Goal: Register for event/course

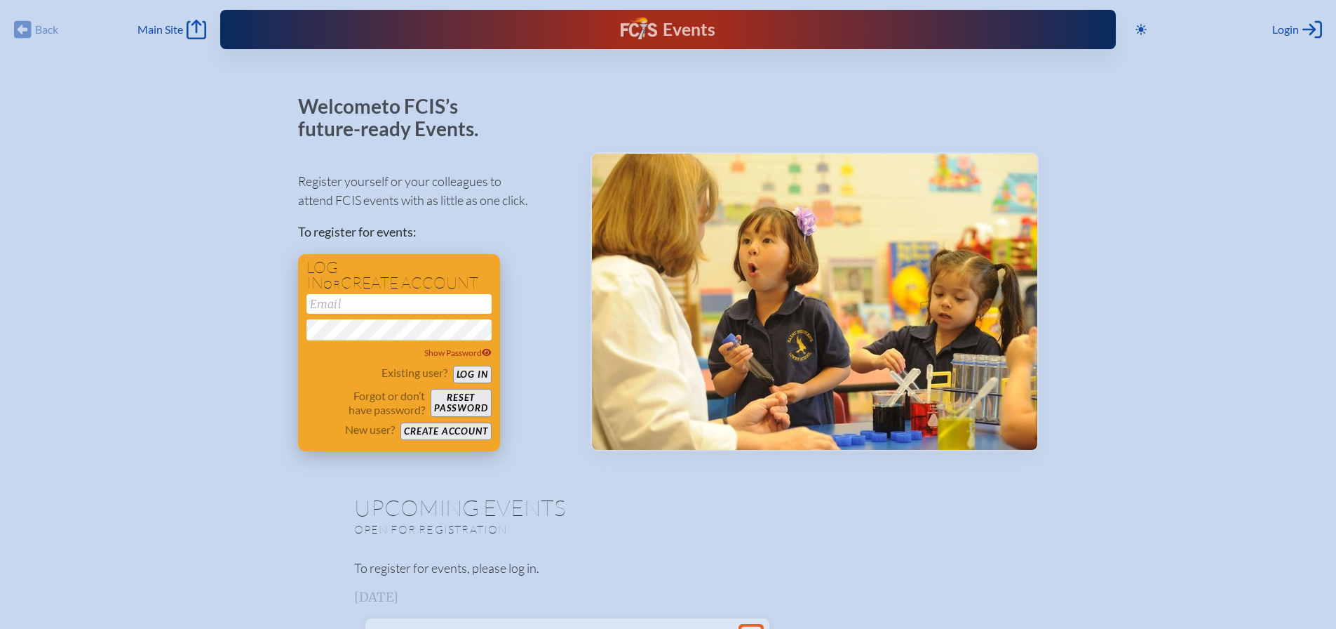
type input "[EMAIL_ADDRESS][DOMAIN_NAME]"
click at [463, 368] on button "Log in" at bounding box center [472, 374] width 39 height 18
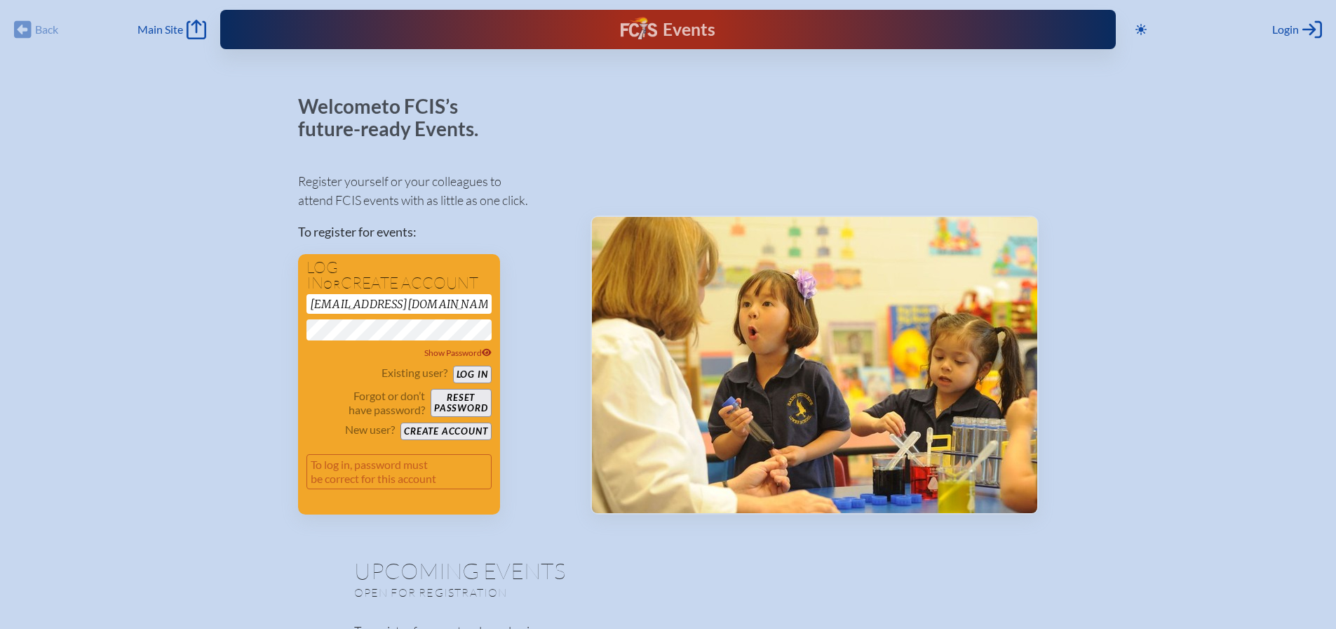
click at [453, 365] on button "Log in" at bounding box center [472, 374] width 39 height 18
click at [536, 321] on div "Register yourself or your colleagues to attend FCIS events with as little as on…" at bounding box center [433, 336] width 270 height 355
click at [511, 321] on div "Register yourself or your colleagues to attend FCIS events with as little as on…" at bounding box center [433, 336] width 270 height 355
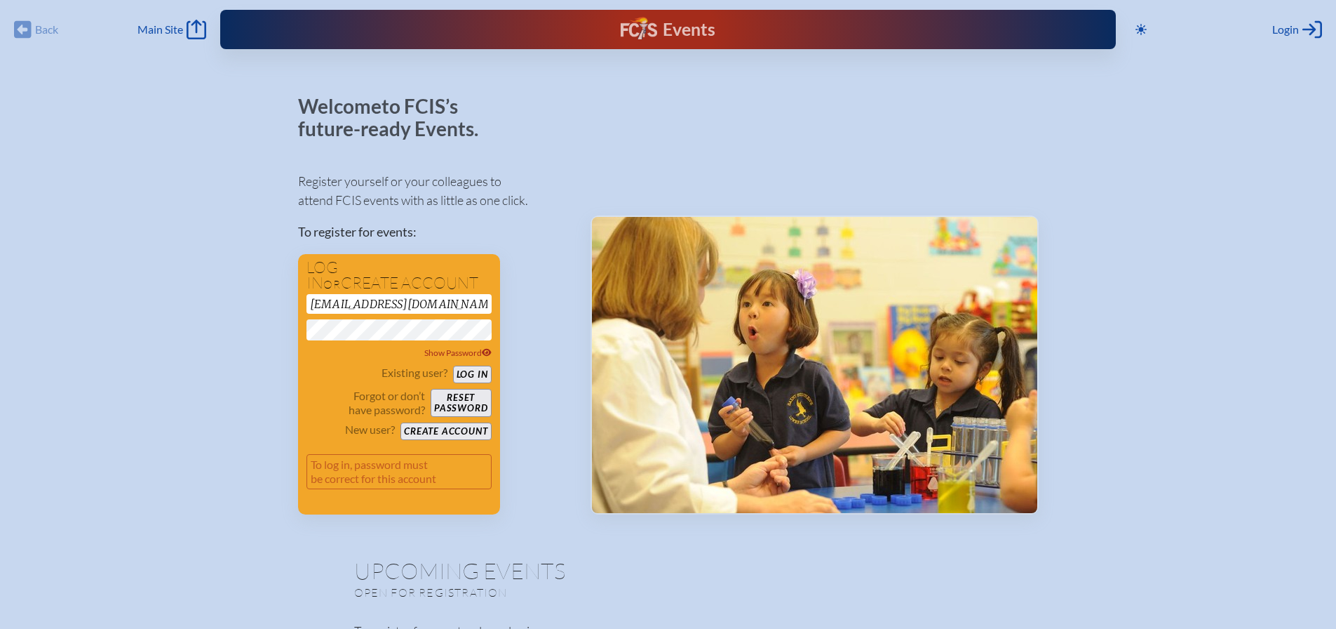
click at [453, 365] on button "Log in" at bounding box center [472, 374] width 39 height 18
click at [534, 248] on div "Register yourself or your colleagues to attend FCIS events with as little as on…" at bounding box center [433, 336] width 270 height 355
click at [464, 403] on button "Reset password" at bounding box center [461, 403] width 60 height 28
click at [298, 334] on div "Log in or create account dbassett@saintmarks.com Show Password Existing user? L…" at bounding box center [399, 384] width 202 height 260
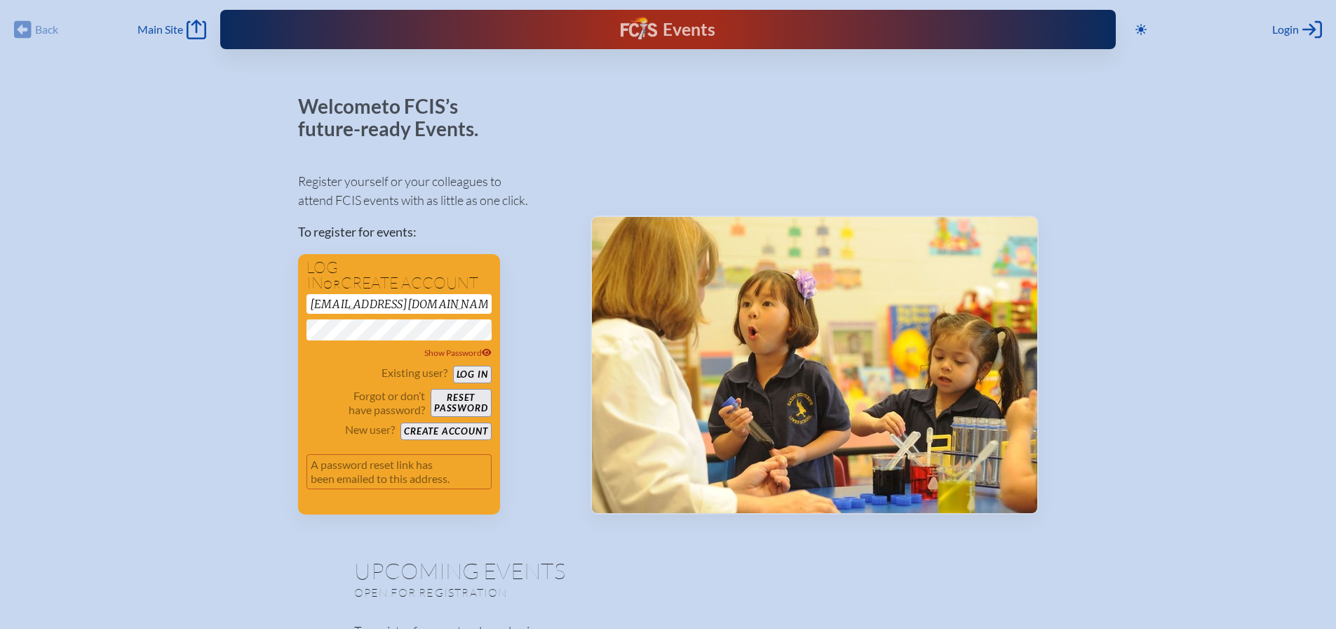
click at [532, 324] on div "Register yourself or your colleagues to attend FCIS events with as little as on…" at bounding box center [433, 336] width 270 height 355
click at [477, 372] on button "Log in" at bounding box center [472, 374] width 39 height 18
click at [453, 365] on button "Log in" at bounding box center [472, 374] width 39 height 18
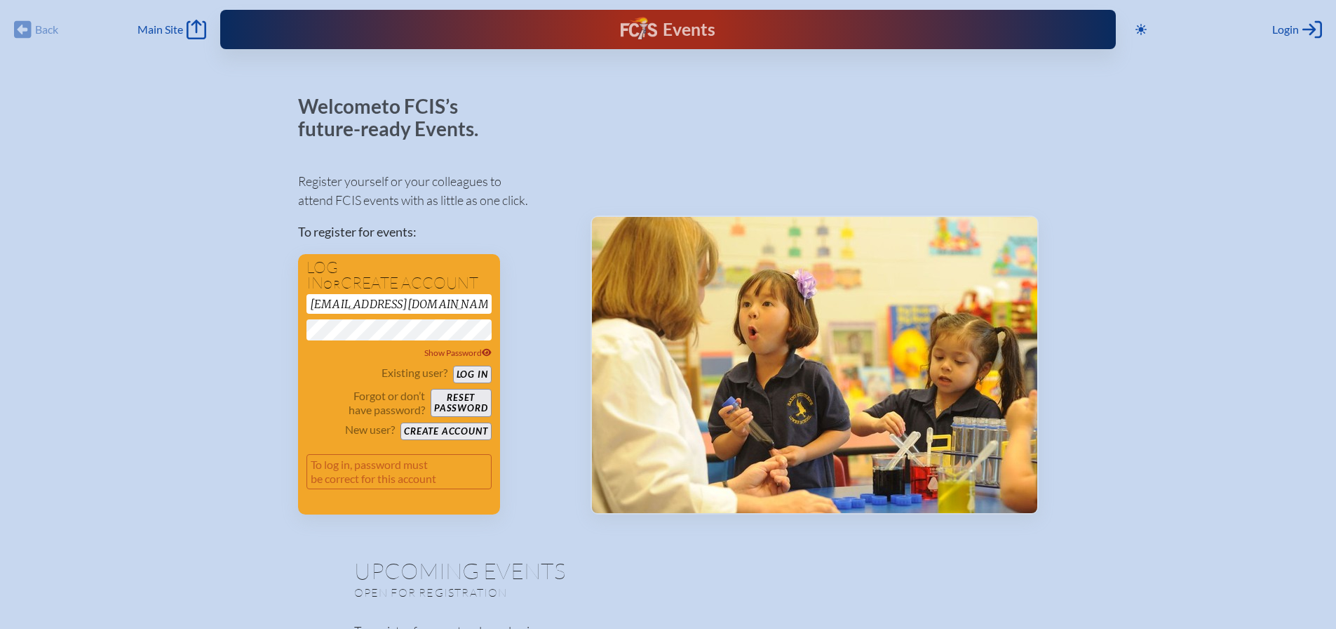
click at [453, 365] on button "Log in" at bounding box center [472, 374] width 39 height 18
click at [424, 342] on div "dbassett@saintmarks.com Show Password" at bounding box center [399, 327] width 185 height 66
click at [490, 370] on button "Log in" at bounding box center [472, 374] width 39 height 18
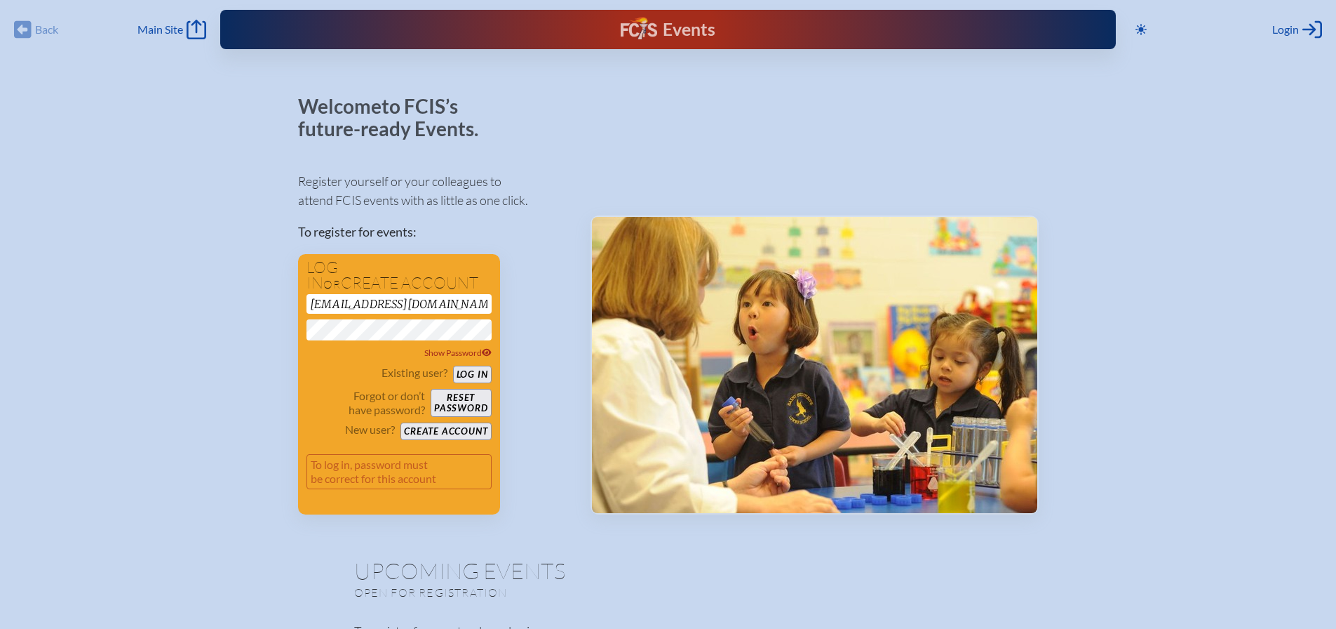
click at [532, 277] on div "Register yourself or your colleagues to attend FCIS events with as little as on…" at bounding box center [433, 336] width 270 height 355
click at [482, 396] on button "Reset password" at bounding box center [461, 403] width 60 height 28
click at [453, 365] on button "Log in" at bounding box center [472, 374] width 39 height 18
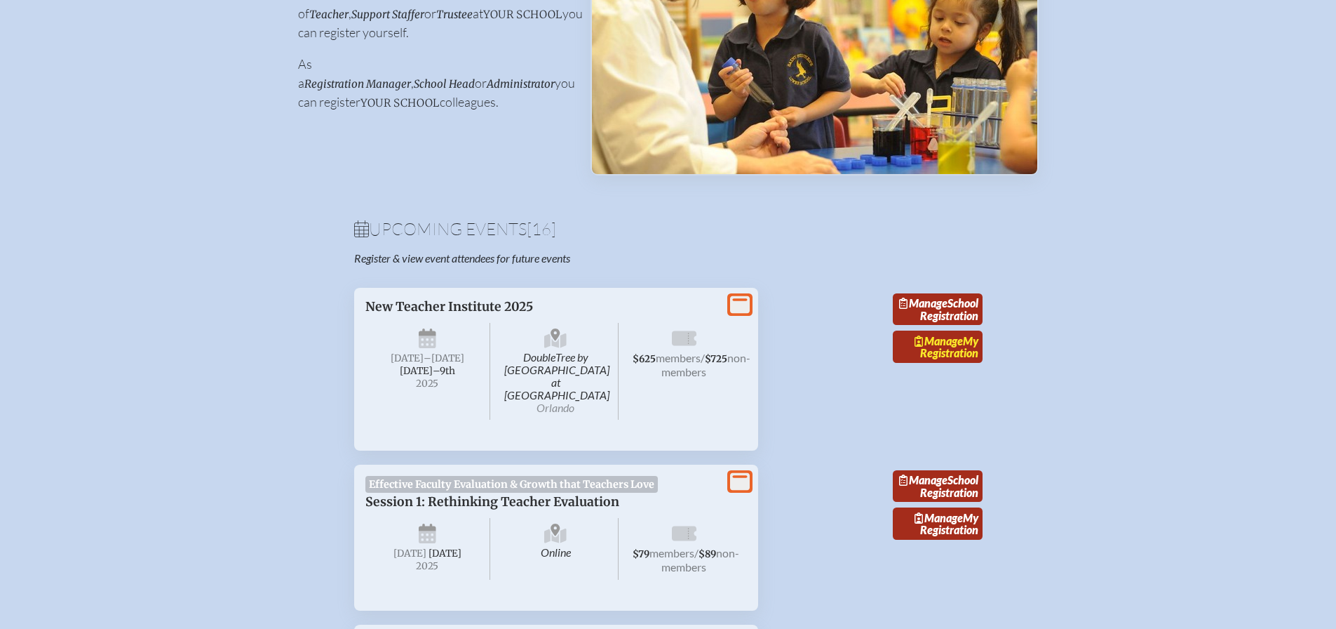
scroll to position [281, 0]
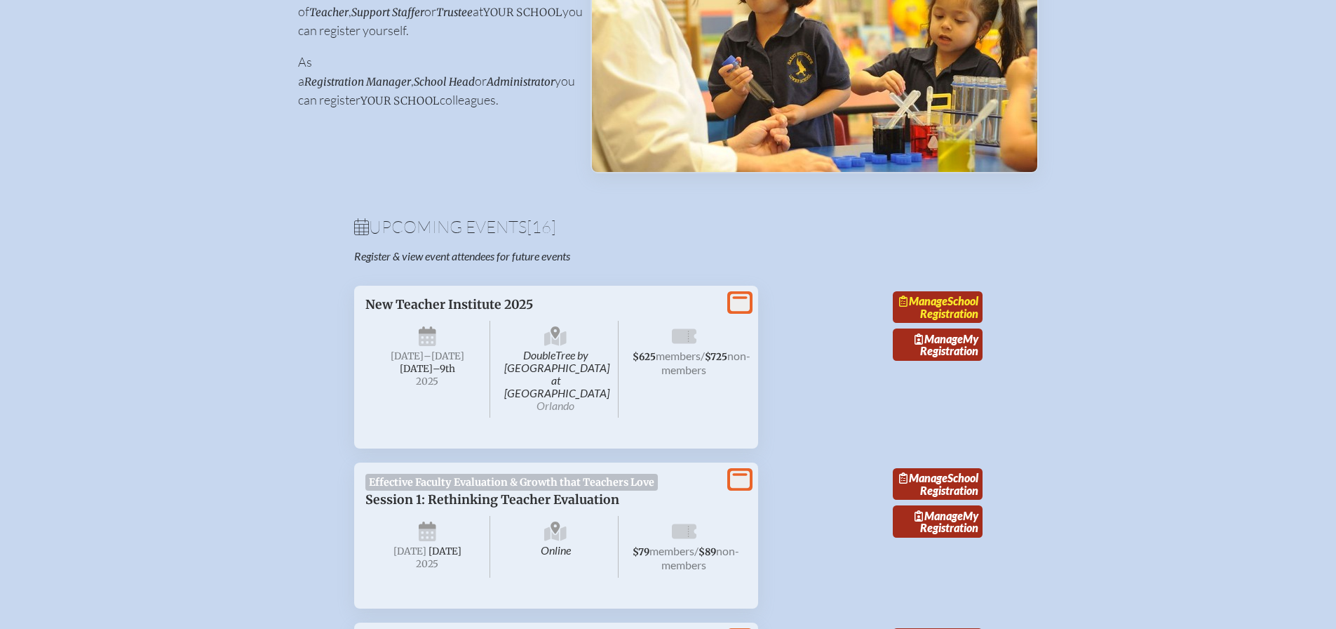
click at [966, 311] on link "Manage School Registration" at bounding box center [938, 307] width 90 height 32
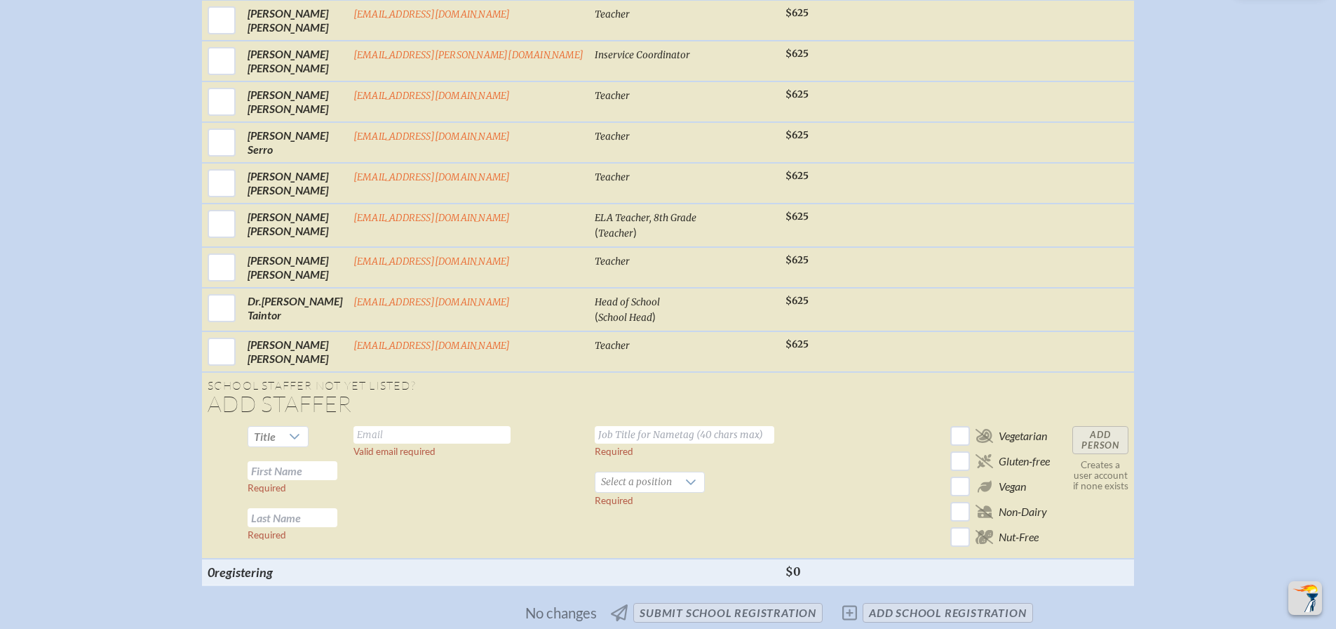
scroll to position [1964, 0]
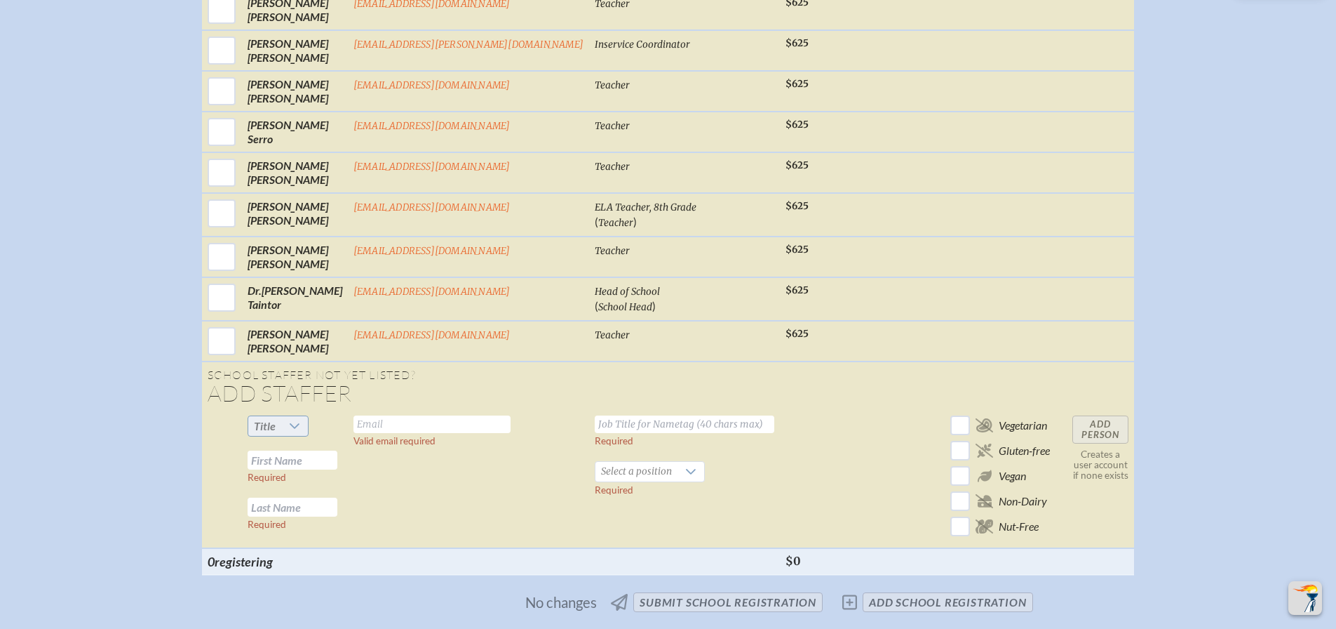
click at [300, 420] on icon at bounding box center [294, 425] width 11 height 11
drag, startPoint x: 319, startPoint y: 490, endPoint x: 339, endPoint y: 474, distance: 25.4
click at [319, 491] on li "Ms." at bounding box center [316, 498] width 60 height 20
click at [436, 417] on input "text" at bounding box center [432, 424] width 157 height 18
type input "[EMAIL_ADDRESS][DOMAIN_NAME]"
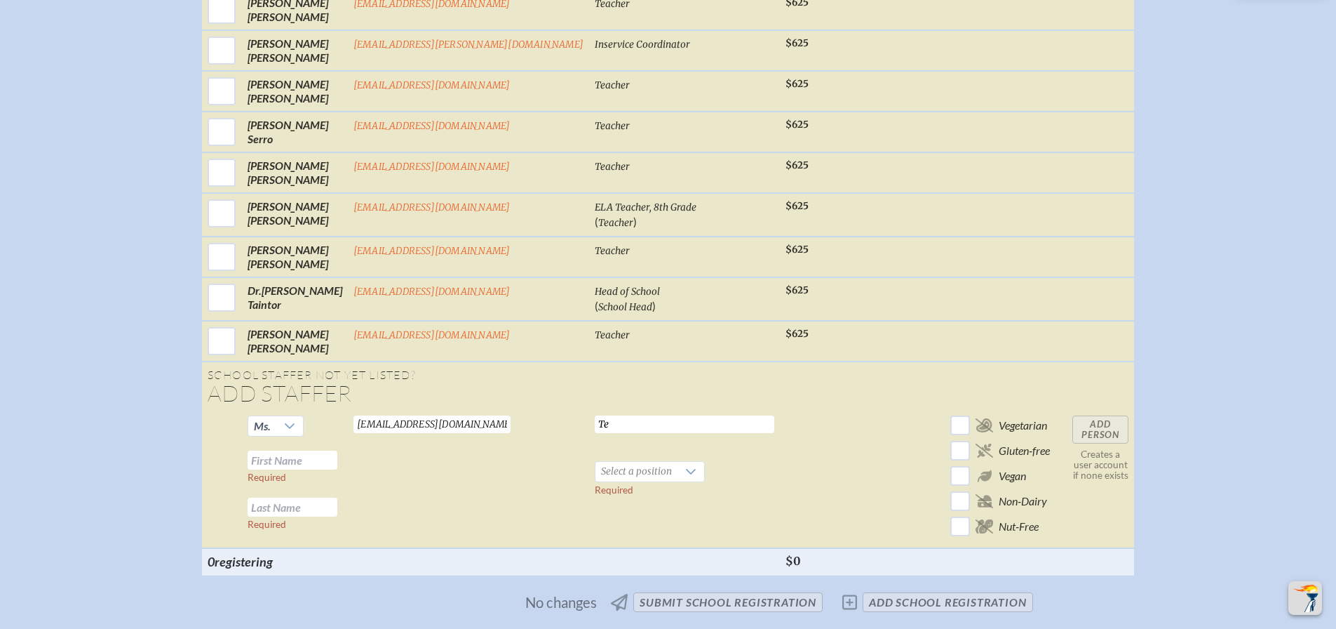
type input "T"
type input "Teacher"
click at [337, 450] on input "text" at bounding box center [293, 459] width 90 height 19
type input "[PERSON_NAME]"
type input "Smiley"
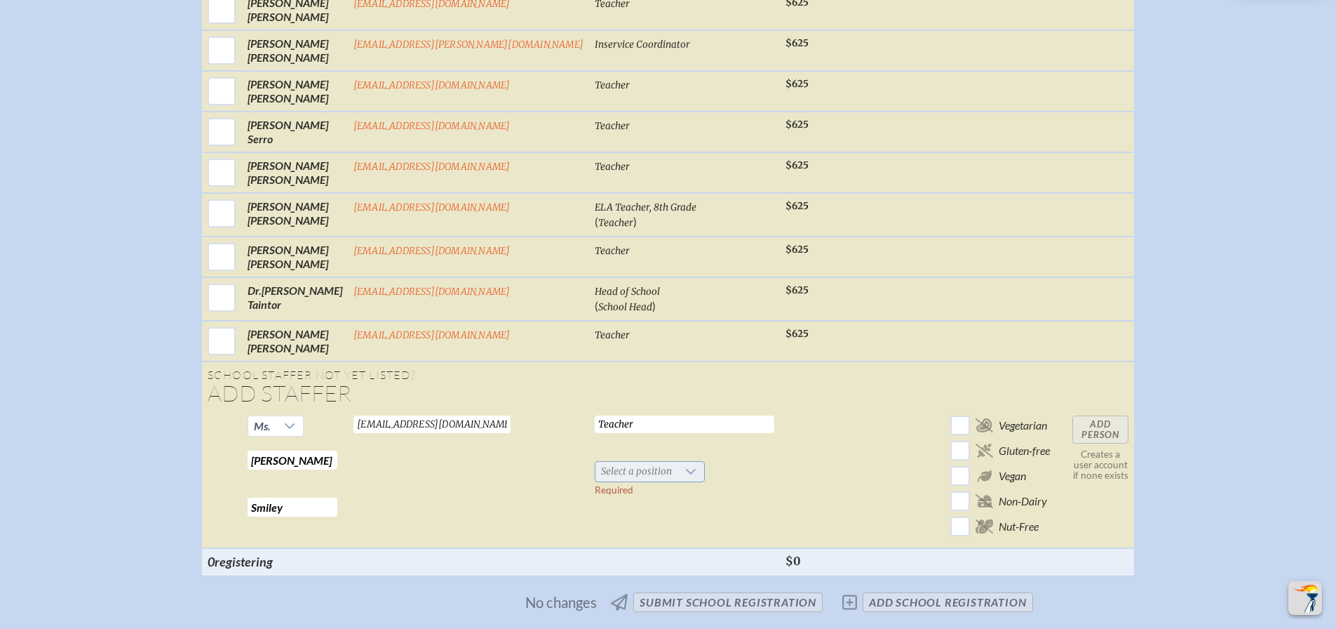
click at [596, 465] on span "Select a position" at bounding box center [637, 472] width 82 height 20
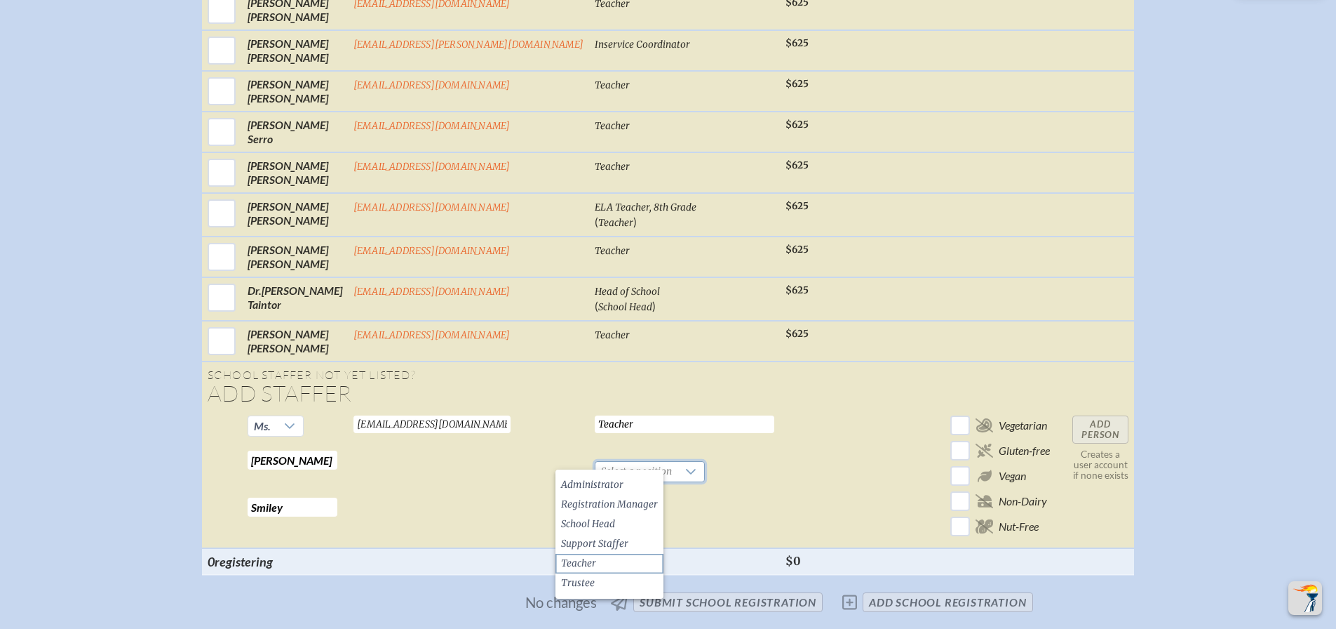
click at [607, 561] on li "Teacher" at bounding box center [610, 563] width 108 height 20
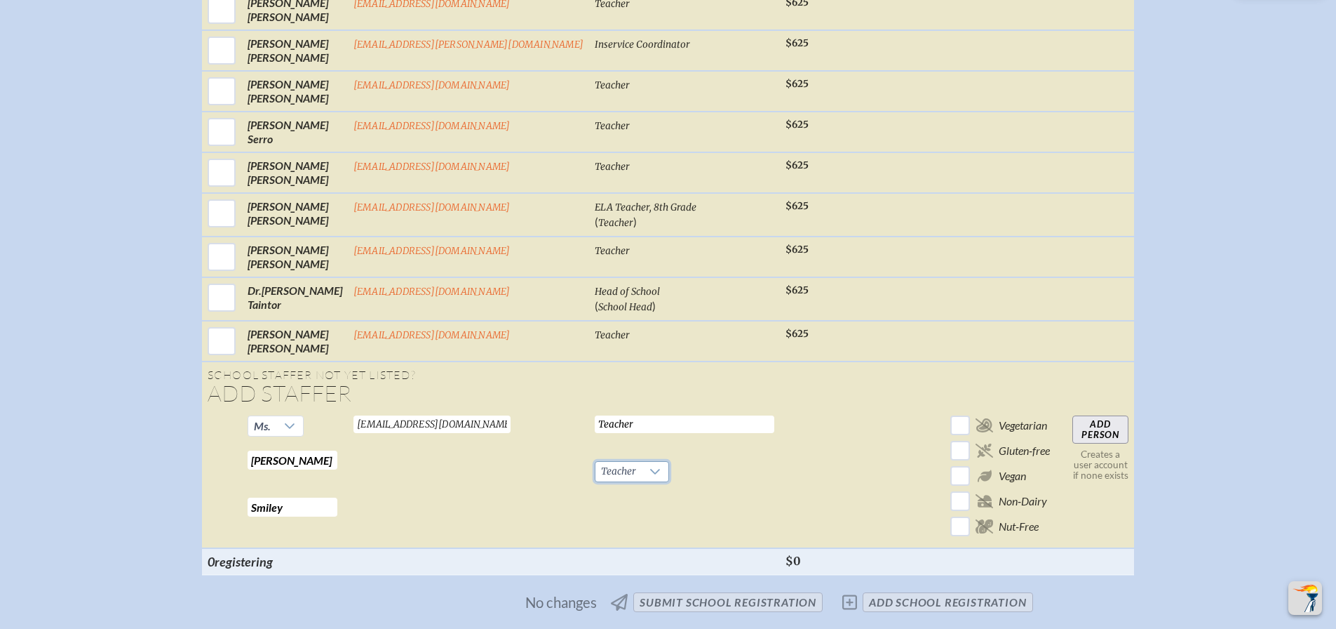
click at [833, 462] on td at bounding box center [889, 479] width 112 height 138
click at [1073, 415] on input "Add Person" at bounding box center [1101, 429] width 56 height 28
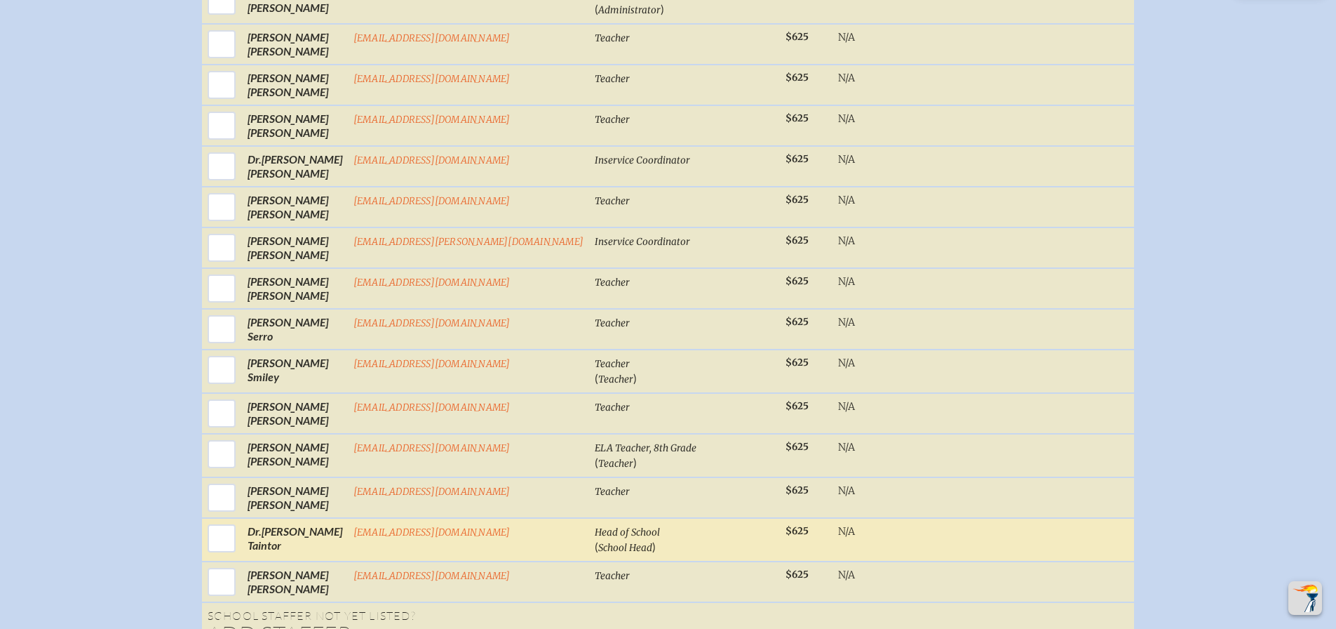
scroll to position [1824, 0]
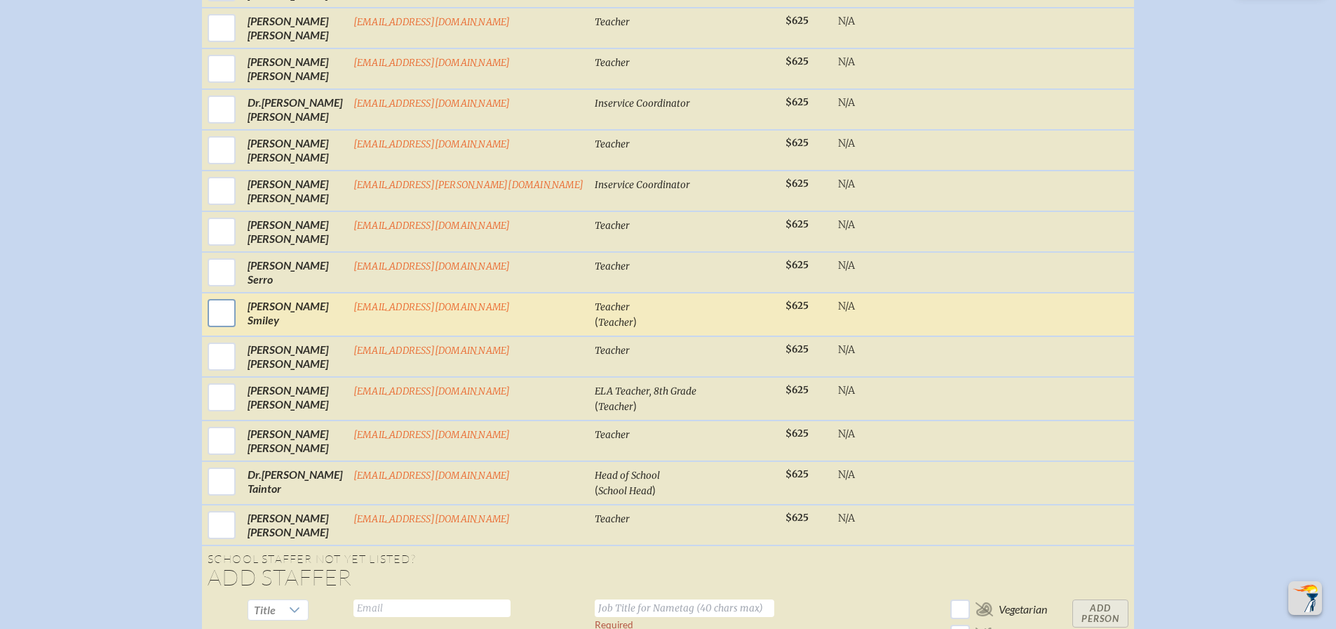
click at [239, 307] on input "checkbox" at bounding box center [221, 312] width 35 height 35
checkbox input "true"
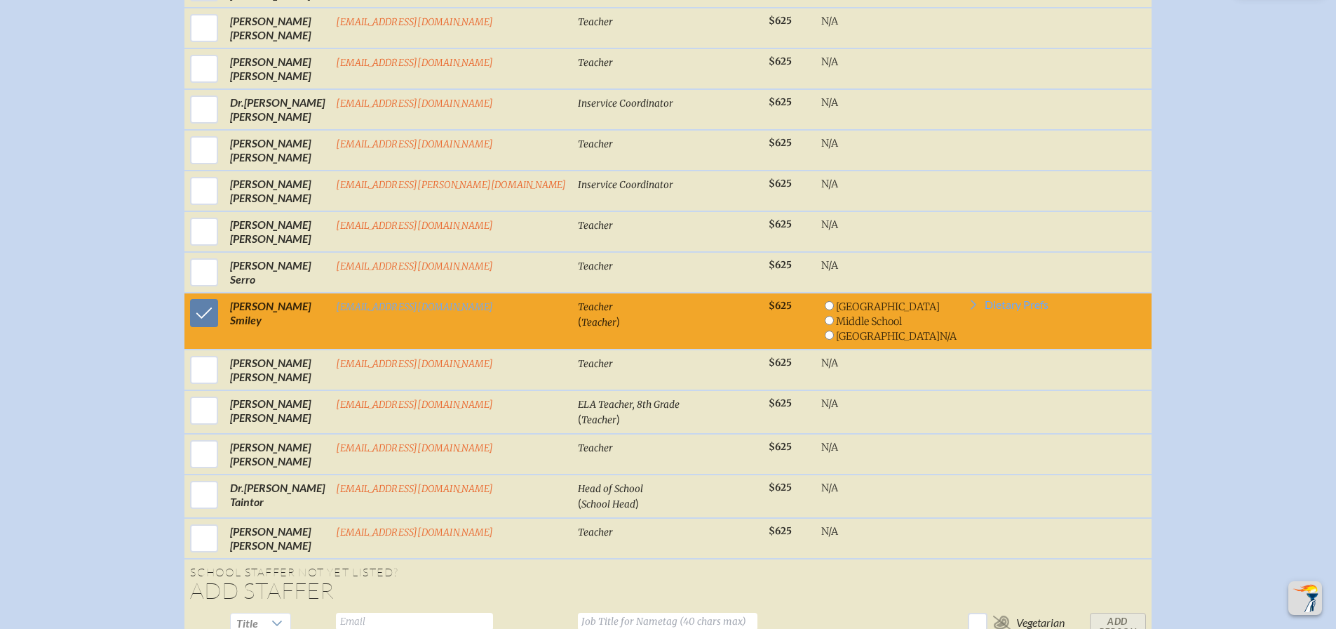
click at [825, 301] on input "radio" at bounding box center [829, 305] width 9 height 9
radio input "true"
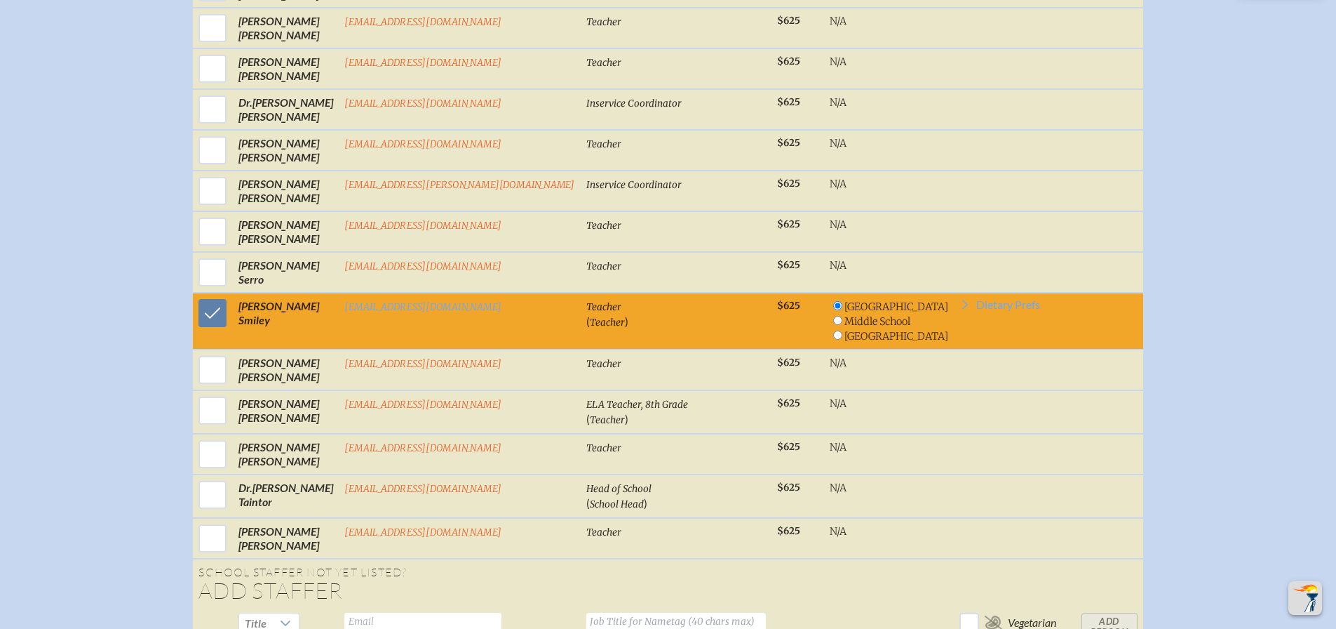
click at [833, 316] on input "radio" at bounding box center [837, 320] width 9 height 9
radio input "true"
click at [833, 301] on input "radio" at bounding box center [837, 305] width 9 height 9
radio input "true"
click at [833, 316] on input "radio" at bounding box center [837, 320] width 9 height 9
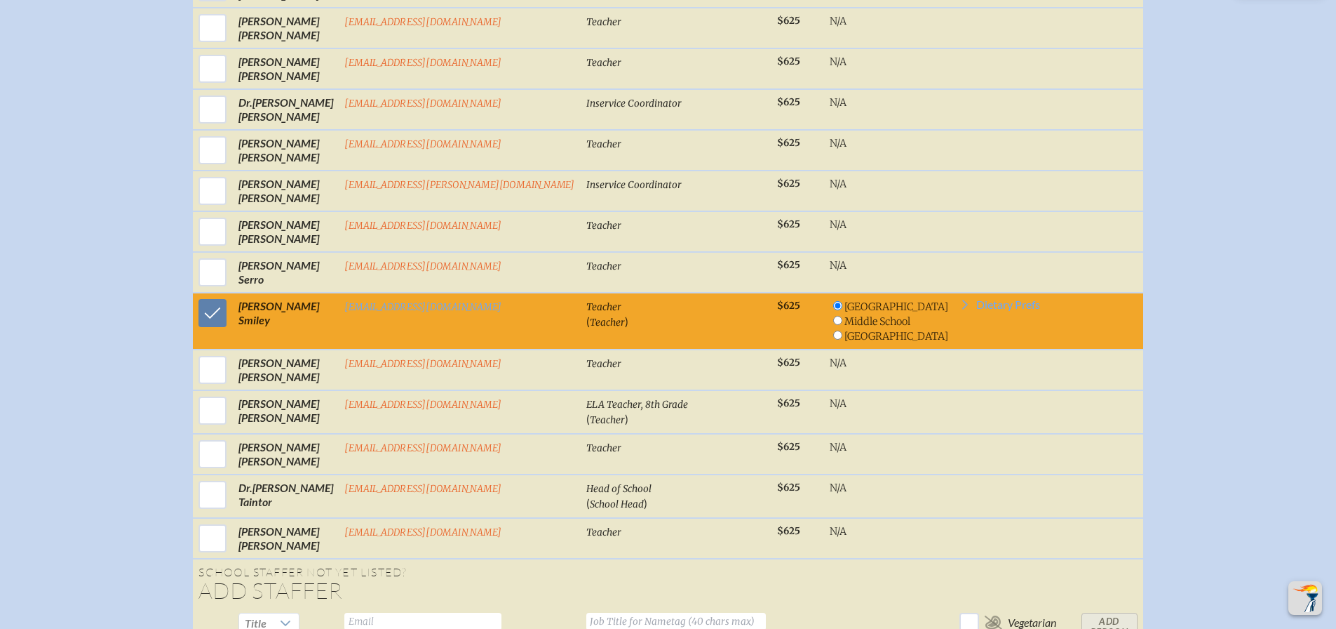
radio input "true"
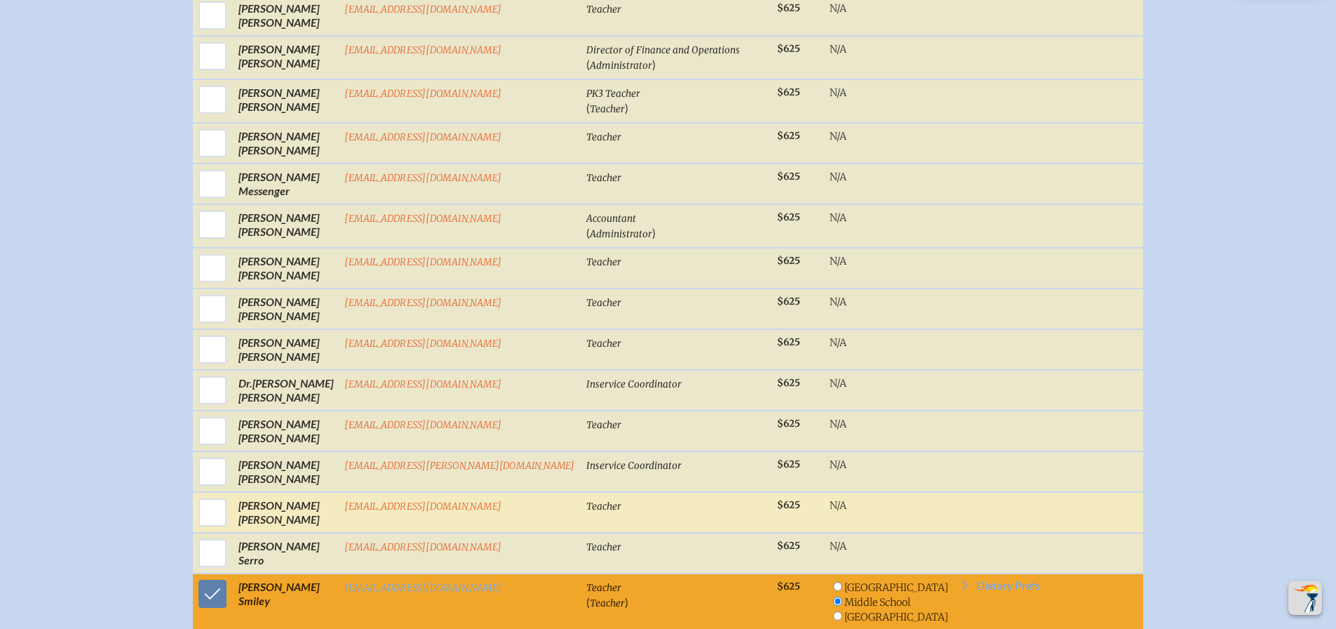
scroll to position [1964, 0]
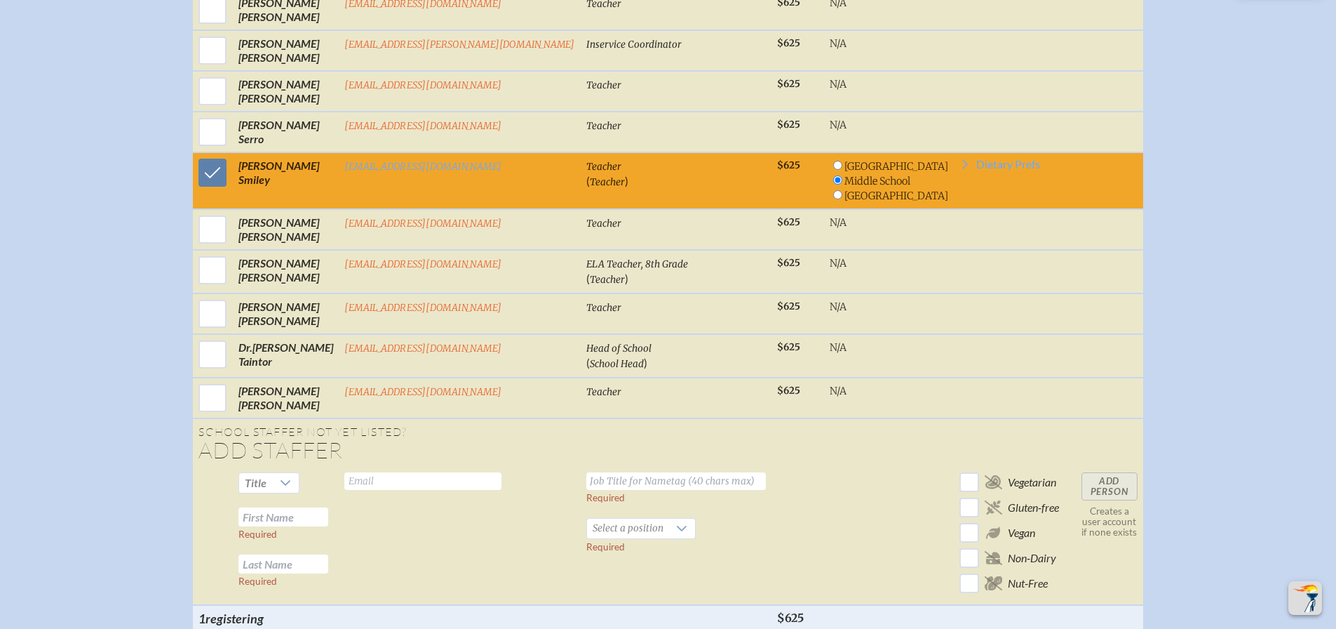
click at [581, 177] on td "Teacher ( Teacher )" at bounding box center [676, 180] width 191 height 57
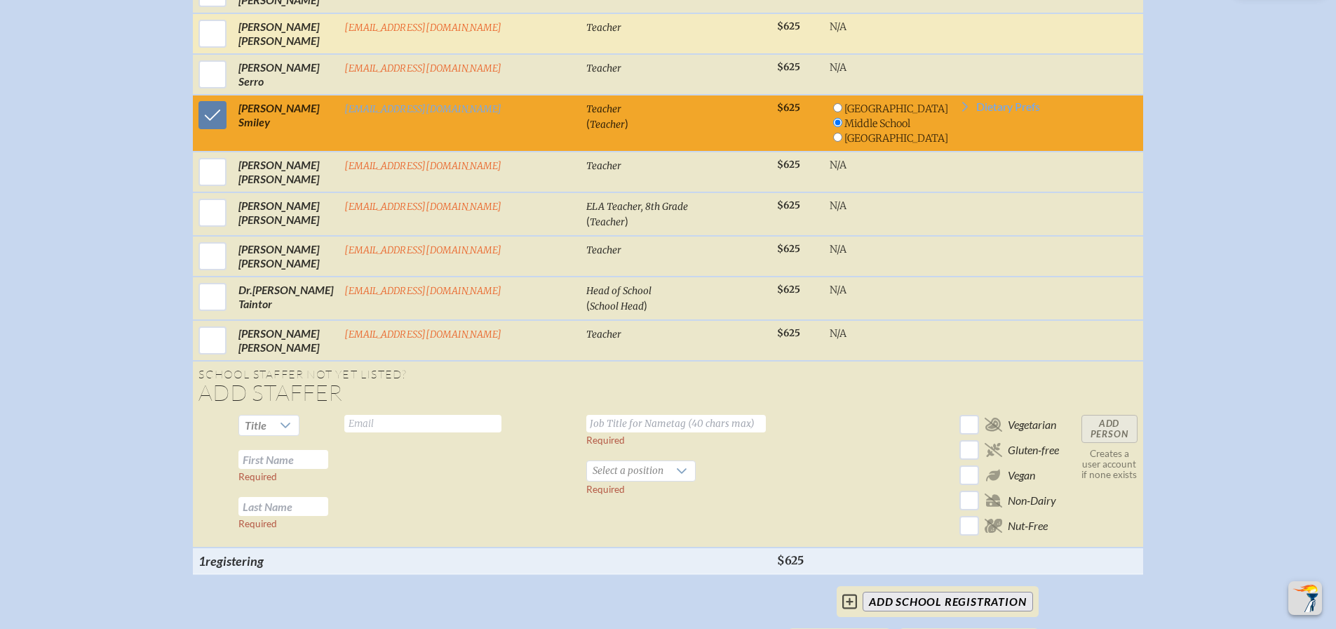
scroll to position [1824, 0]
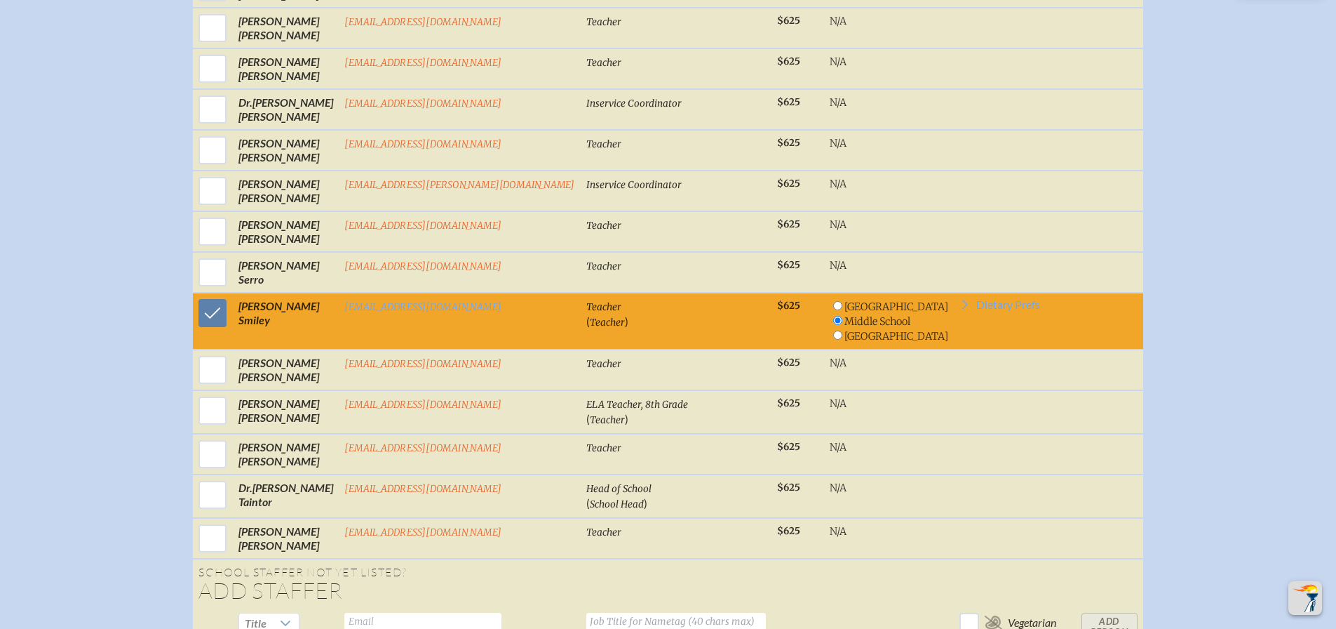
click at [833, 301] on input "radio" at bounding box center [837, 305] width 9 height 9
radio input "true"
click at [833, 316] on input "radio" at bounding box center [837, 320] width 9 height 9
radio input "true"
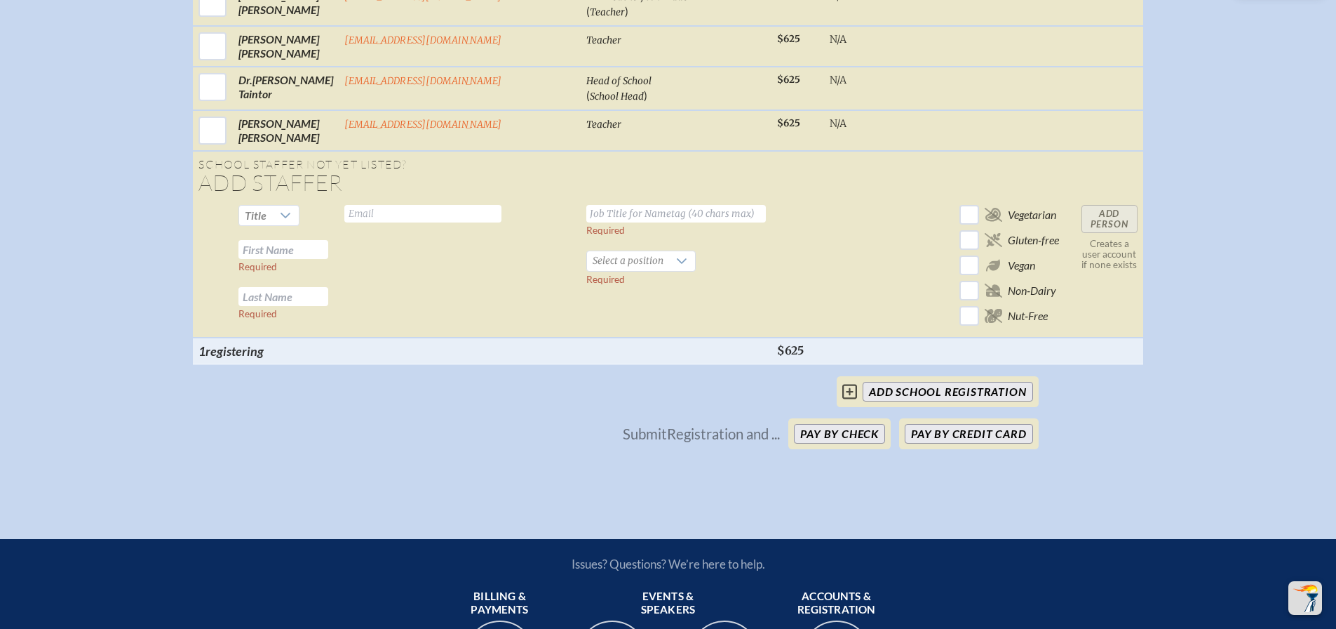
scroll to position [2245, 0]
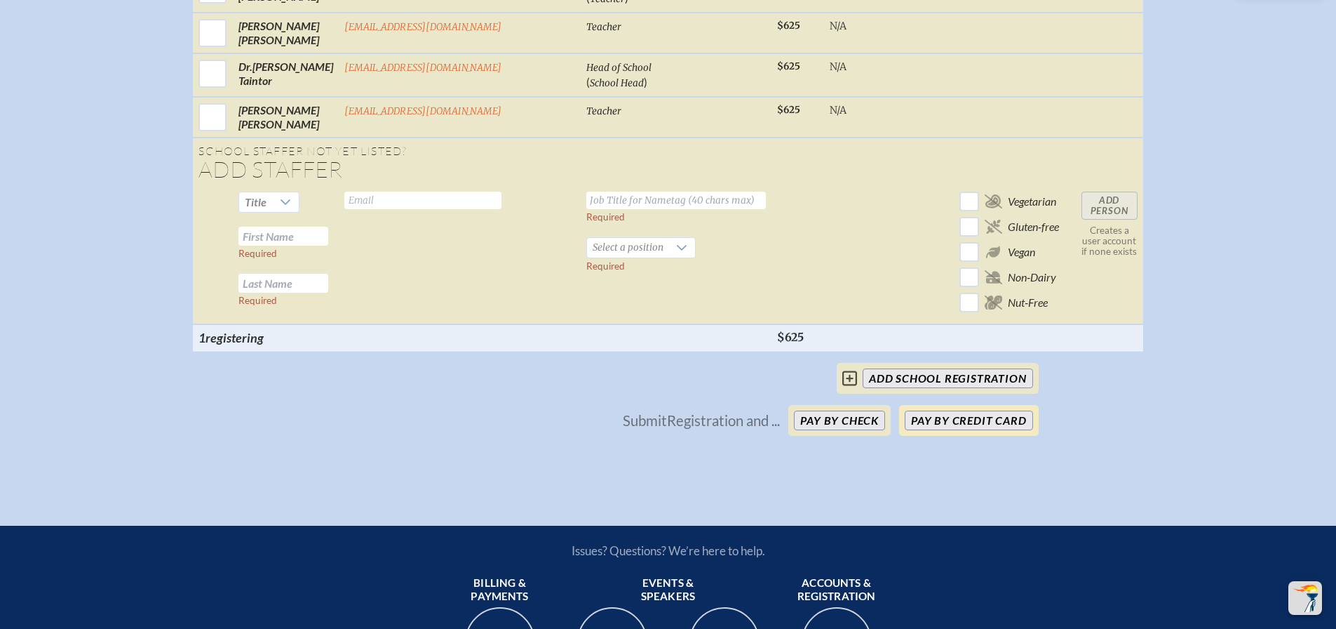
click at [969, 422] on button "Pay by Credit Card" at bounding box center [969, 420] width 128 height 20
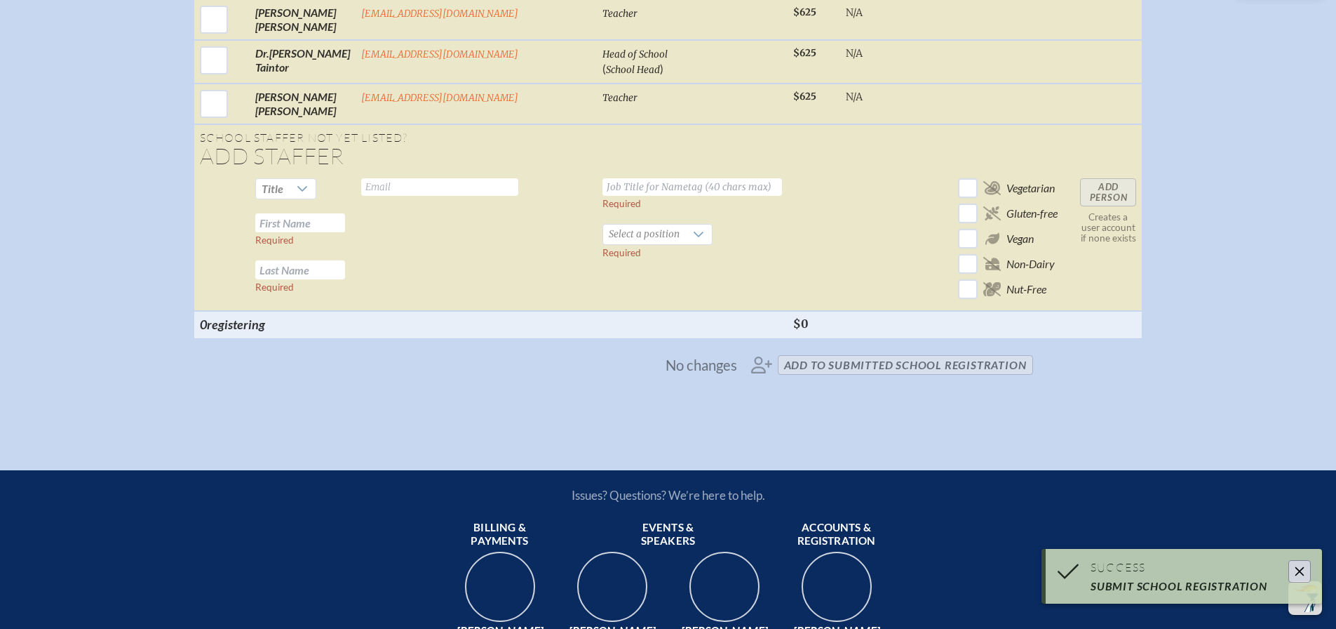
scroll to position [2231, 0]
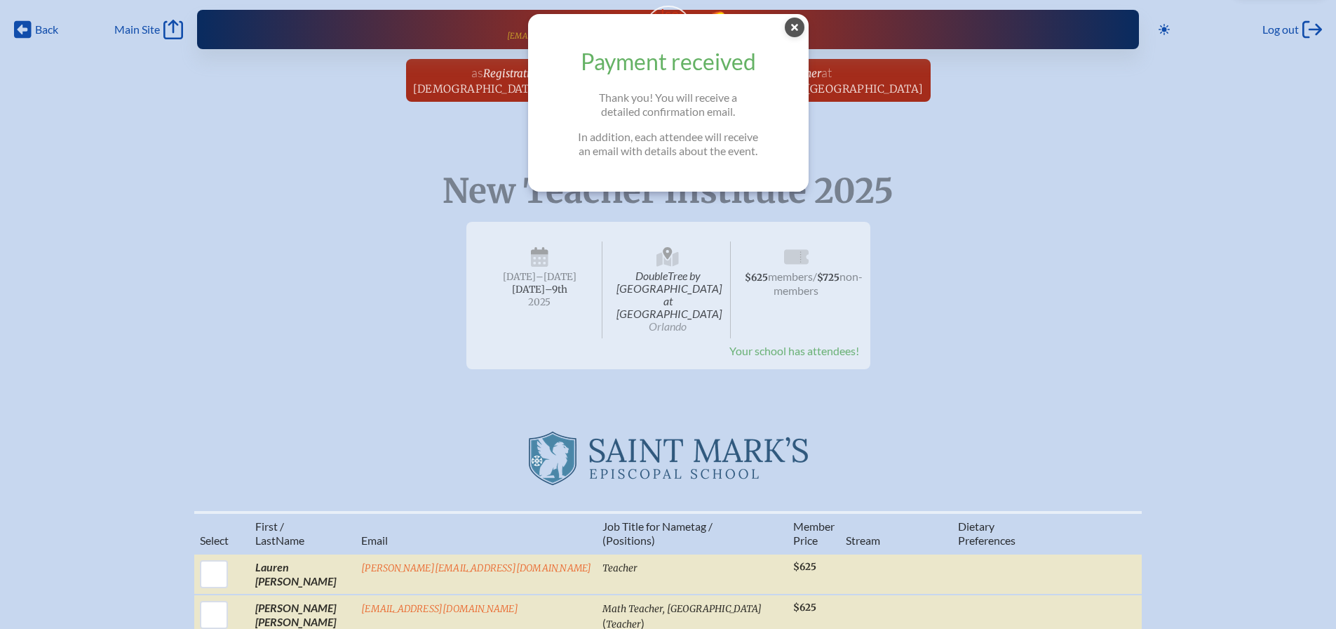
click at [796, 27] on icon at bounding box center [795, 28] width 20 height 20
